Goal: Obtain resource: Download file/media

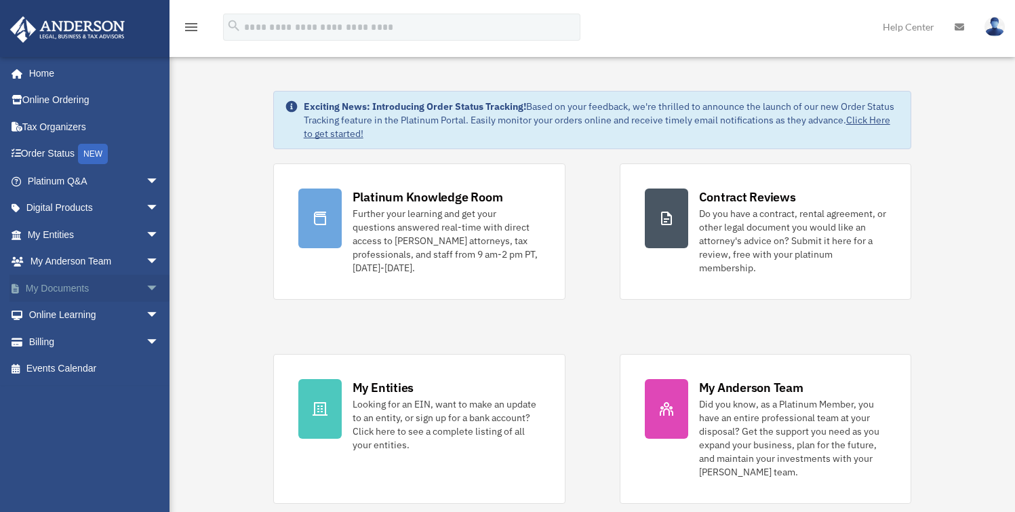
click at [91, 291] on link "My Documents arrow_drop_down" at bounding box center [94, 288] width 170 height 27
click at [147, 289] on span "arrow_drop_down" at bounding box center [159, 289] width 27 height 28
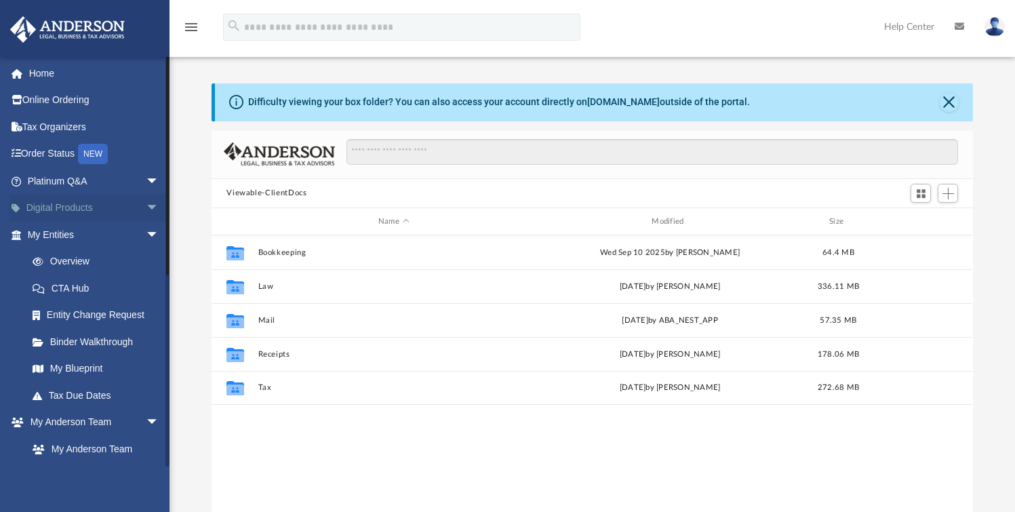
scroll to position [298, 750]
click at [146, 233] on span "arrow_drop_down" at bounding box center [159, 235] width 27 height 28
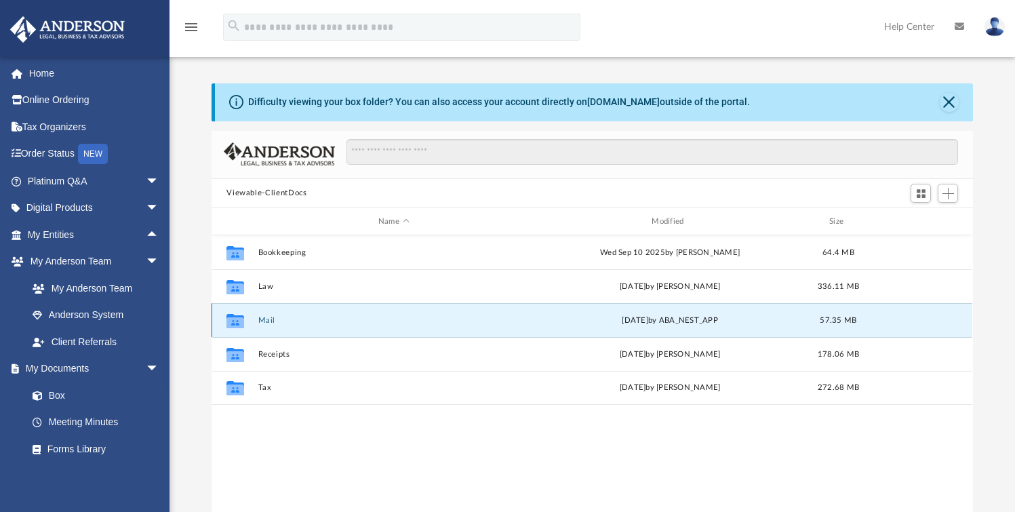
click at [272, 316] on button "Mail" at bounding box center [393, 320] width 270 height 9
click at [271, 320] on button "Mail" at bounding box center [393, 320] width 270 height 9
click at [264, 322] on button "Mail" at bounding box center [393, 320] width 270 height 9
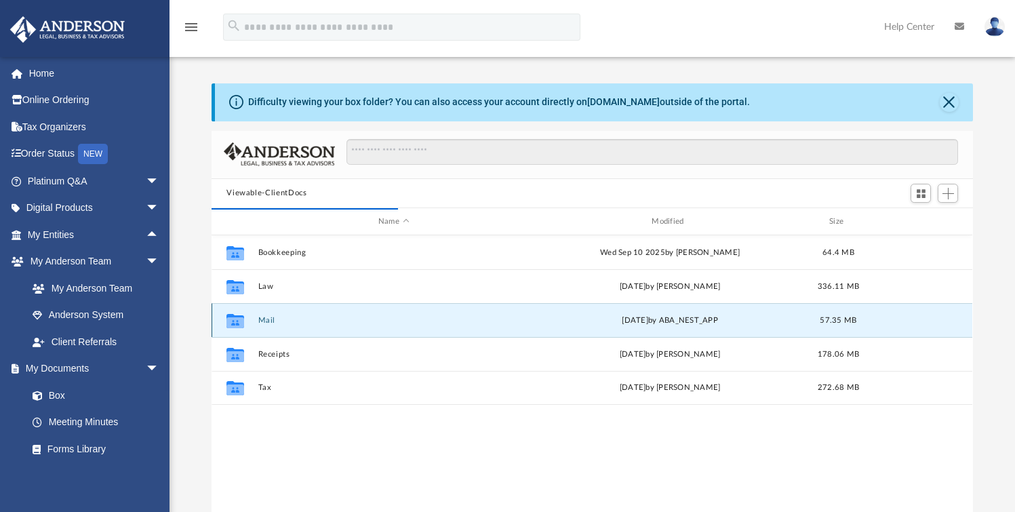
click at [236, 319] on icon "grid" at bounding box center [235, 322] width 18 height 11
click at [264, 323] on button "Mail" at bounding box center [393, 320] width 270 height 9
click at [352, 407] on div "Collaborated Folder Bookkeeping [DATE] by [PERSON_NAME] 64.4 MB Collaborated Fo…" at bounding box center [591, 375] width 760 height 281
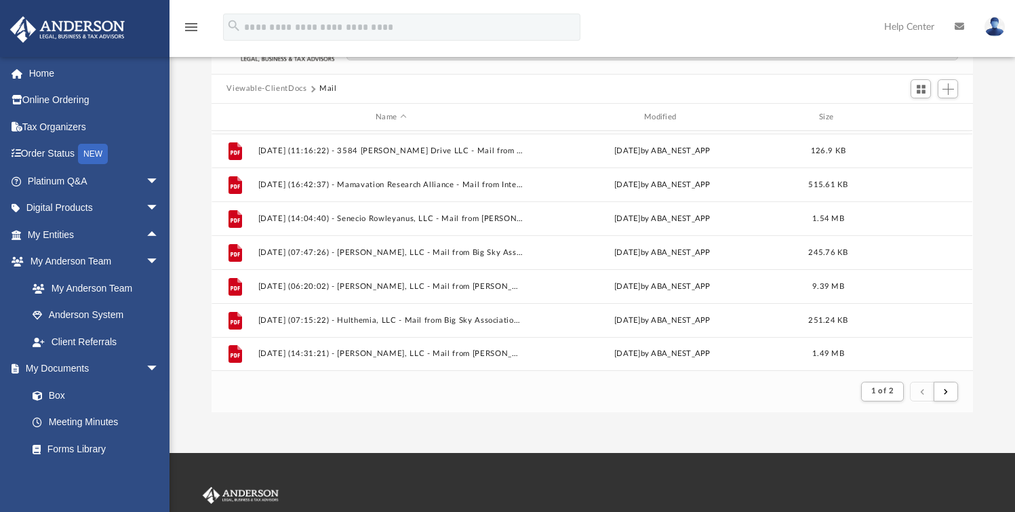
scroll to position [104, 0]
click at [946, 391] on span "submit" at bounding box center [946, 390] width 4 height 7
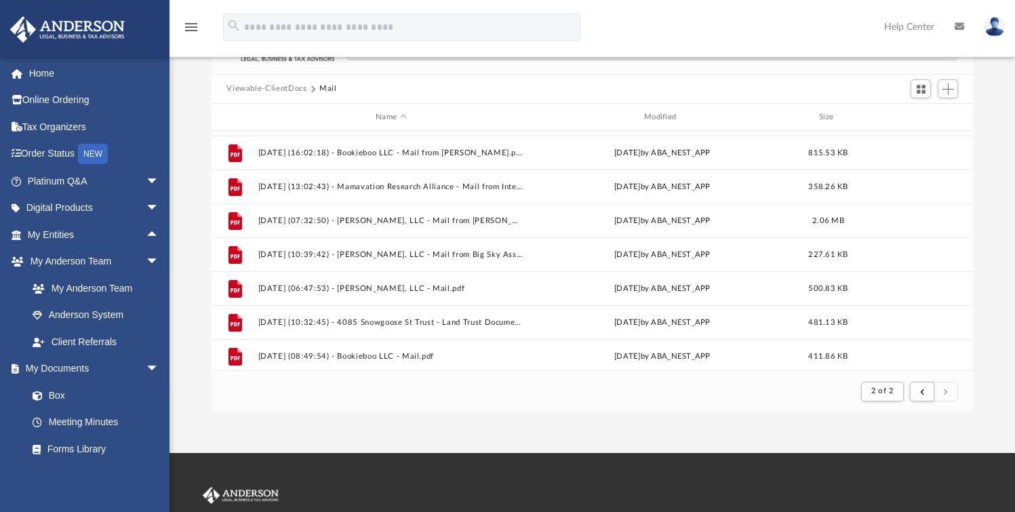
scroll to position [404, 0]
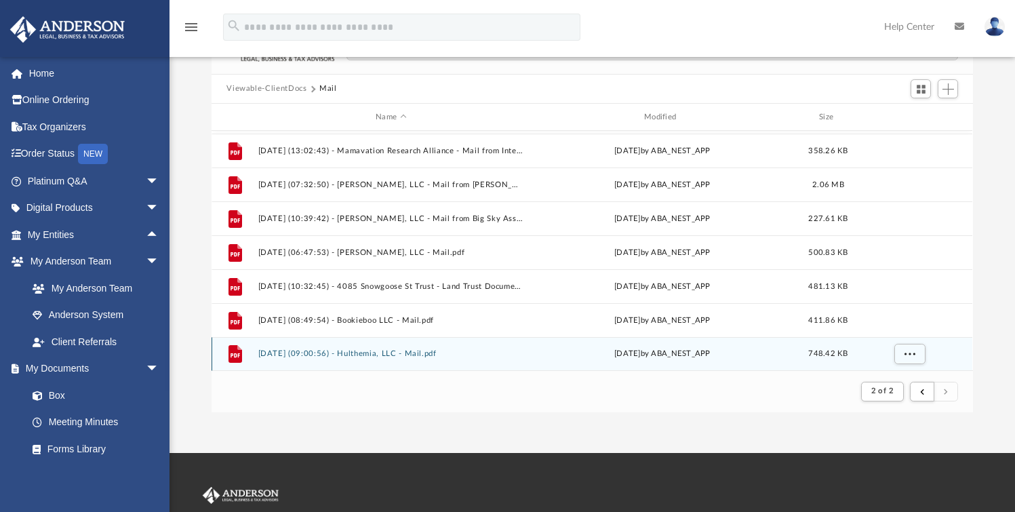
click at [422, 350] on button "[DATE] (09:00:56) - Hulthemia, LLC - Mail.pdf" at bounding box center [391, 354] width 266 height 9
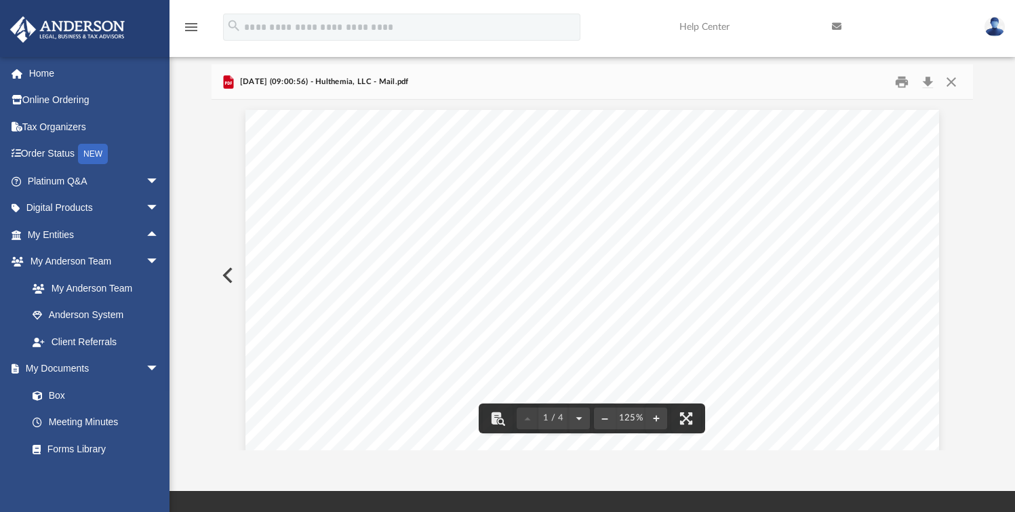
scroll to position [0, 0]
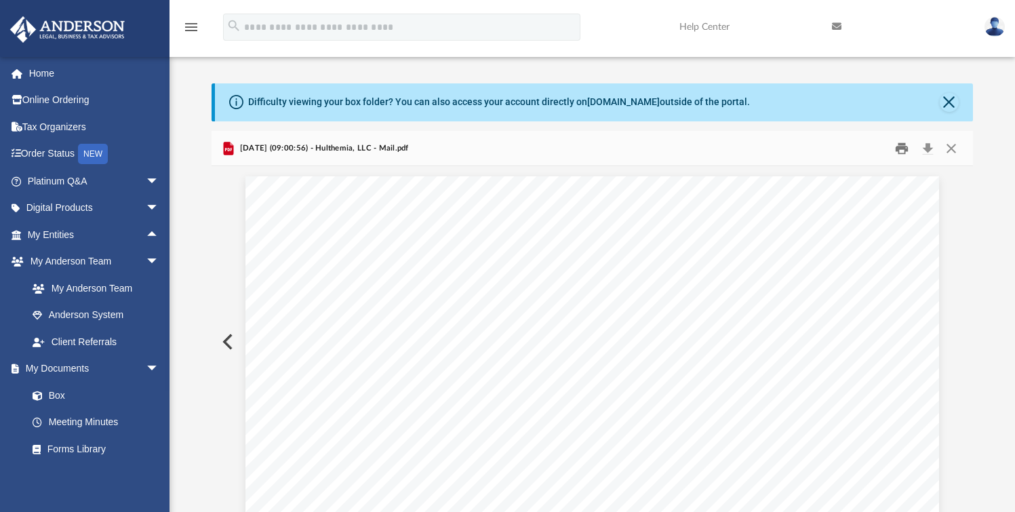
click at [901, 151] on button "Print" at bounding box center [901, 148] width 27 height 21
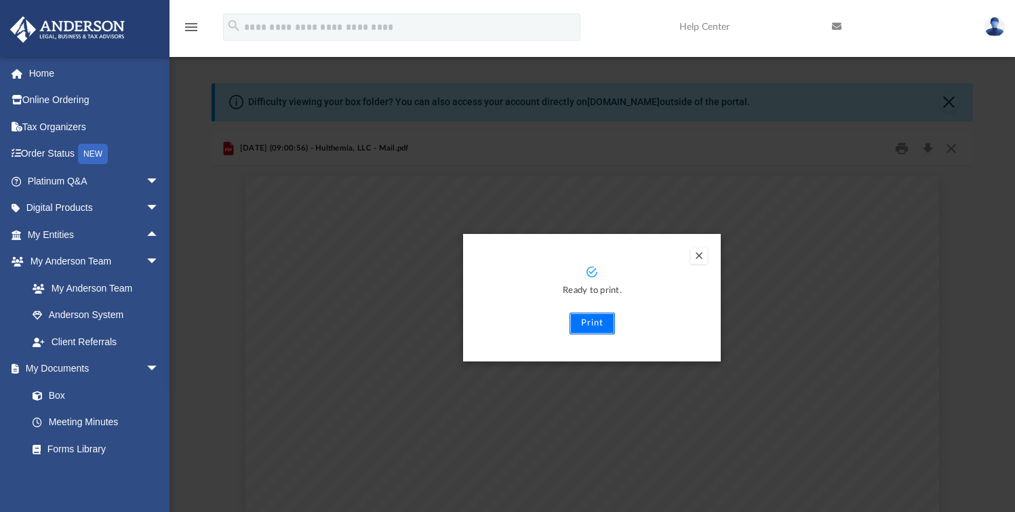
click at [593, 323] on button "Print" at bounding box center [591, 323] width 45 height 22
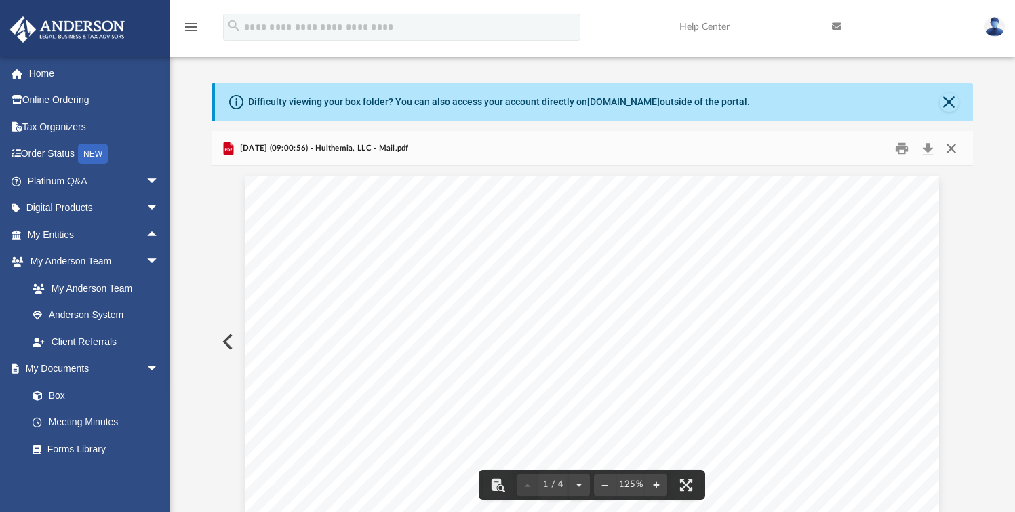
click at [953, 150] on button "Close" at bounding box center [951, 148] width 24 height 21
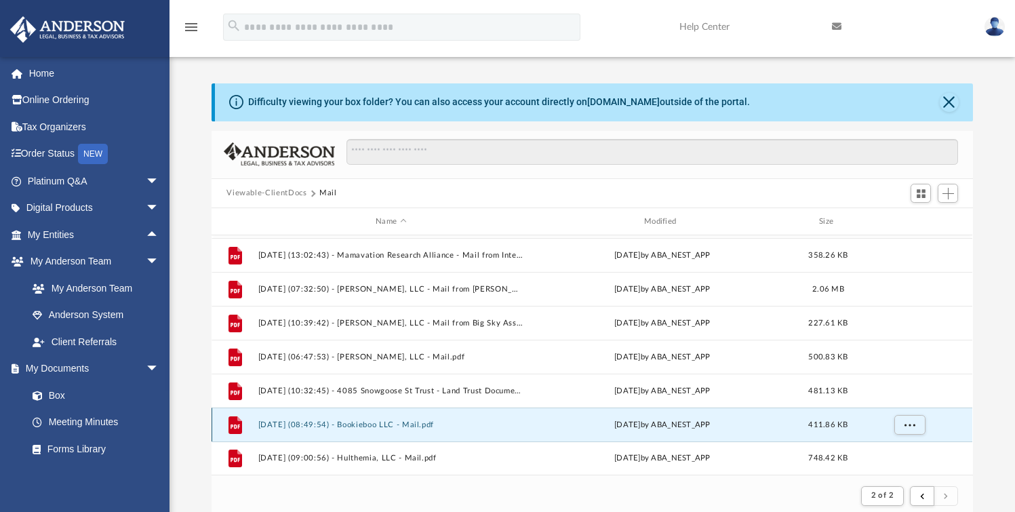
click at [374, 426] on button "2025.09.16 (08:49:54) - Bookieboo LLC - Mail.pdf" at bounding box center [391, 424] width 266 height 9
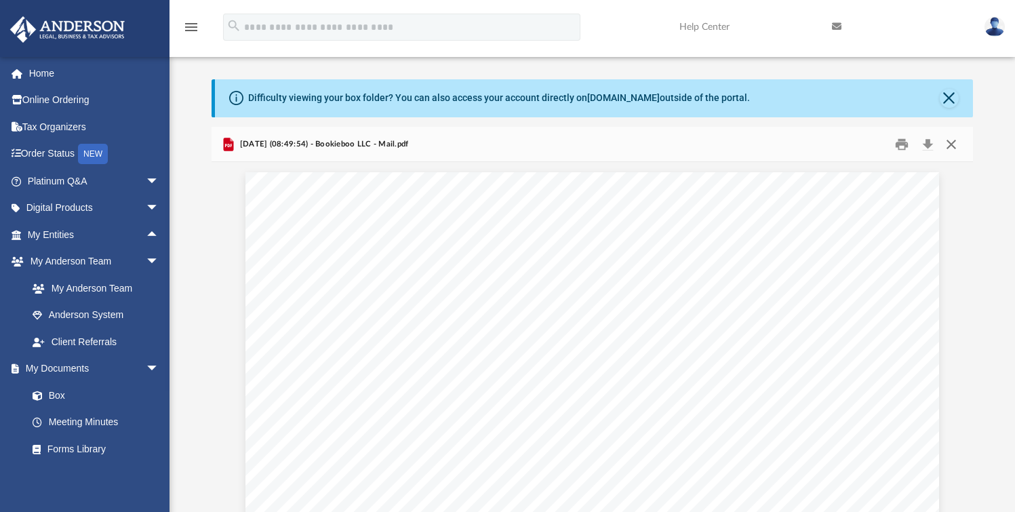
click at [954, 145] on button "Close" at bounding box center [951, 144] width 24 height 21
